Goal: Information Seeking & Learning: Learn about a topic

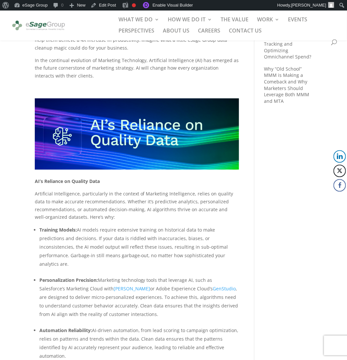
scroll to position [328, 0]
click at [12, 163] on div "Clean Data, Smarter AI by [PERSON_NAME] | [DATE] | Advanced Analytics In the co…" at bounding box center [173, 363] width 347 height 1243
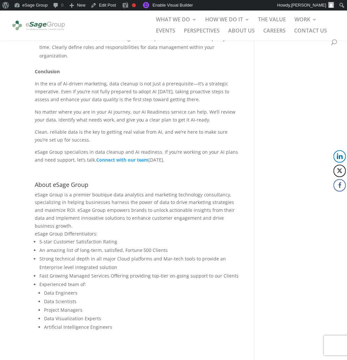
scroll to position [837, 0]
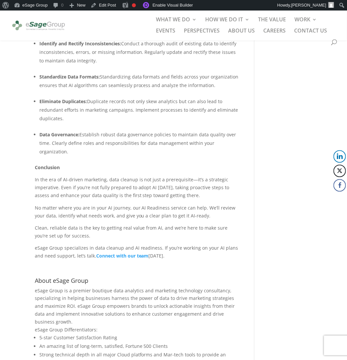
scroll to position [821, 0]
